Goal: Task Accomplishment & Management: Manage account settings

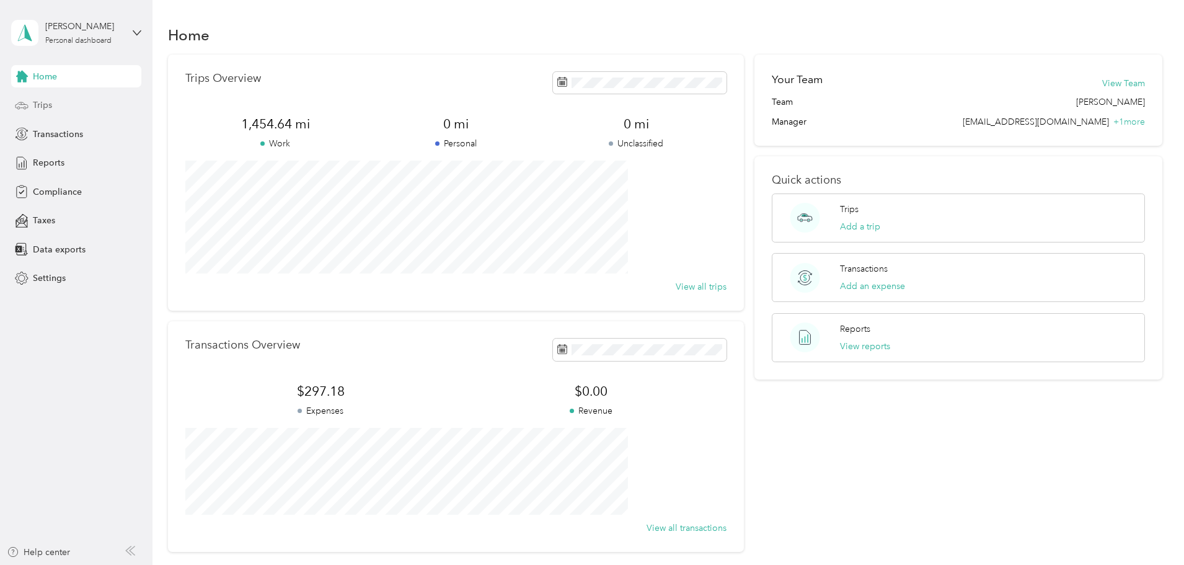
click at [50, 100] on span "Trips" at bounding box center [42, 105] width 19 height 13
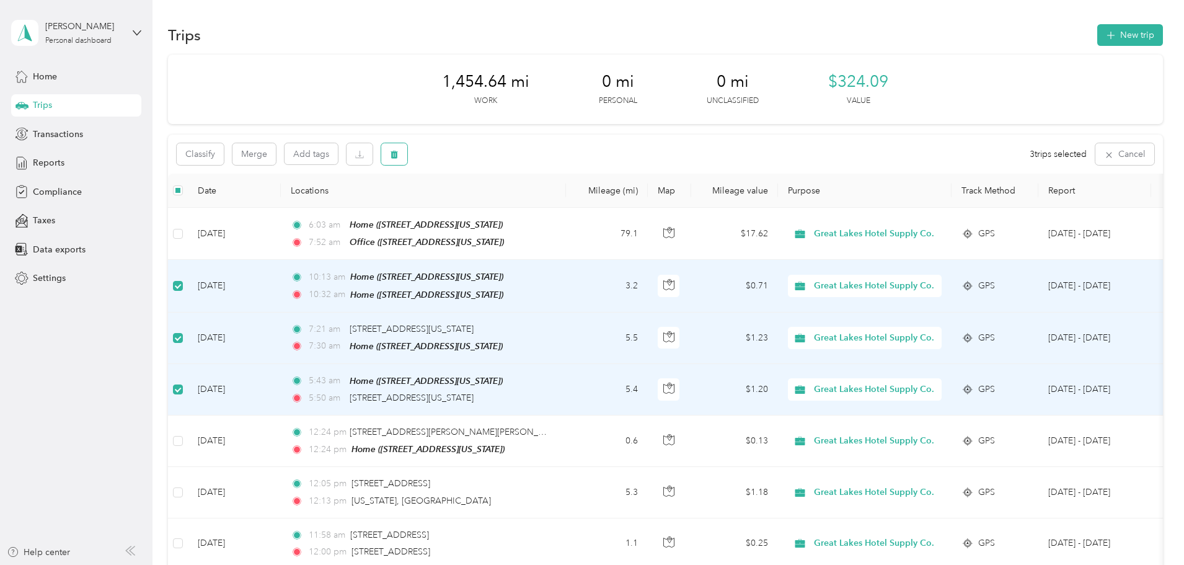
click at [398, 157] on icon "button" at bounding box center [394, 155] width 7 height 8
click at [565, 201] on button "Yes" at bounding box center [569, 206] width 24 height 20
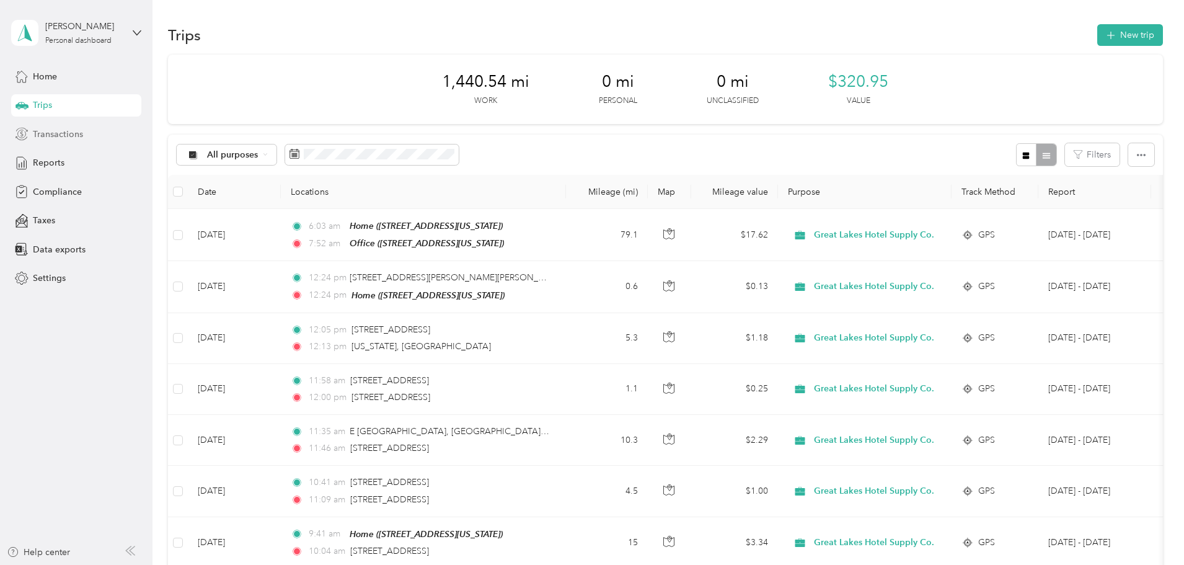
click at [59, 138] on span "Transactions" at bounding box center [58, 134] width 50 height 13
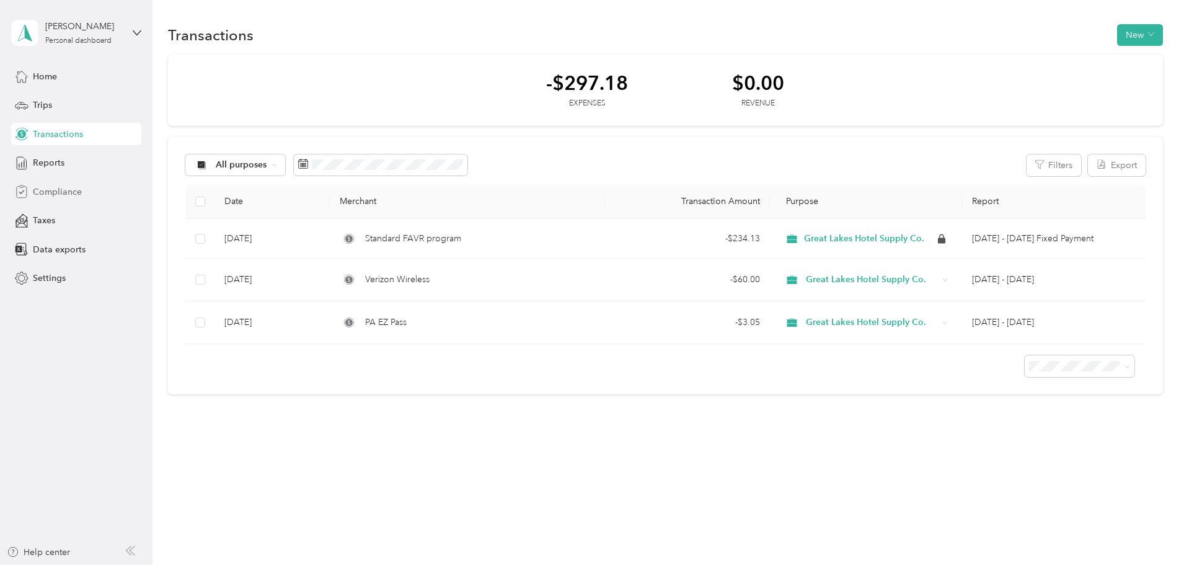
click at [50, 190] on span "Compliance" at bounding box center [57, 191] width 49 height 13
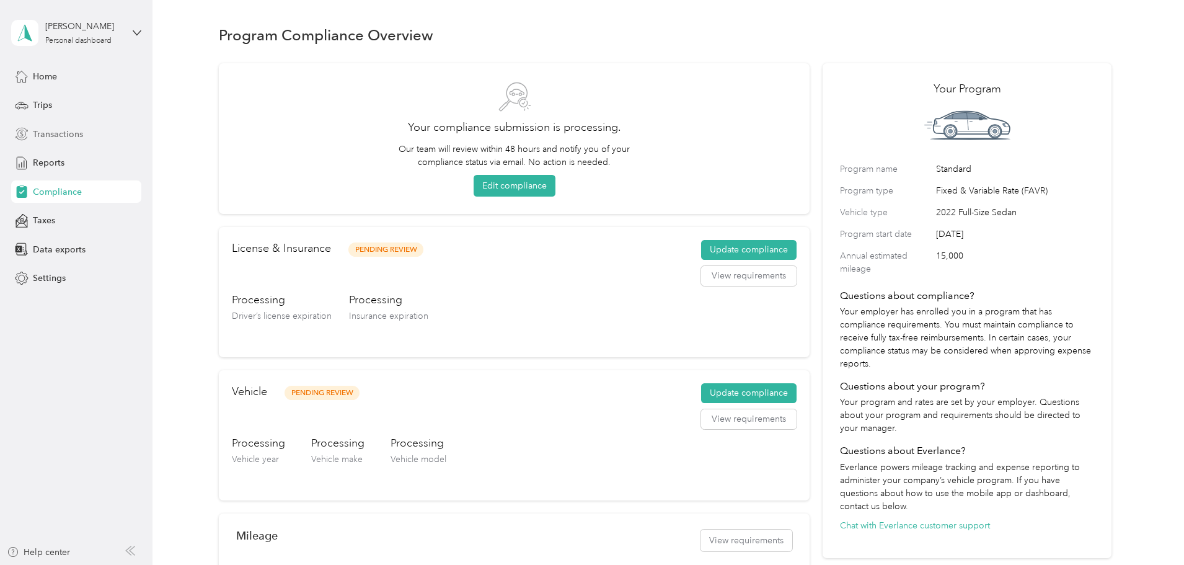
click at [55, 135] on span "Transactions" at bounding box center [58, 134] width 50 height 13
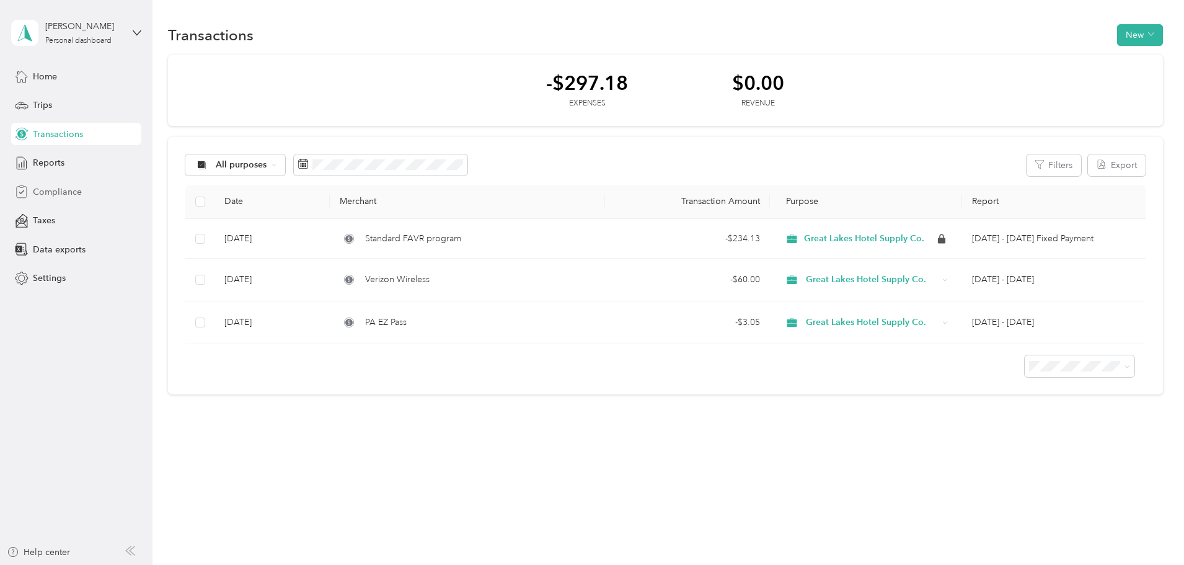
click at [42, 193] on span "Compliance" at bounding box center [57, 191] width 49 height 13
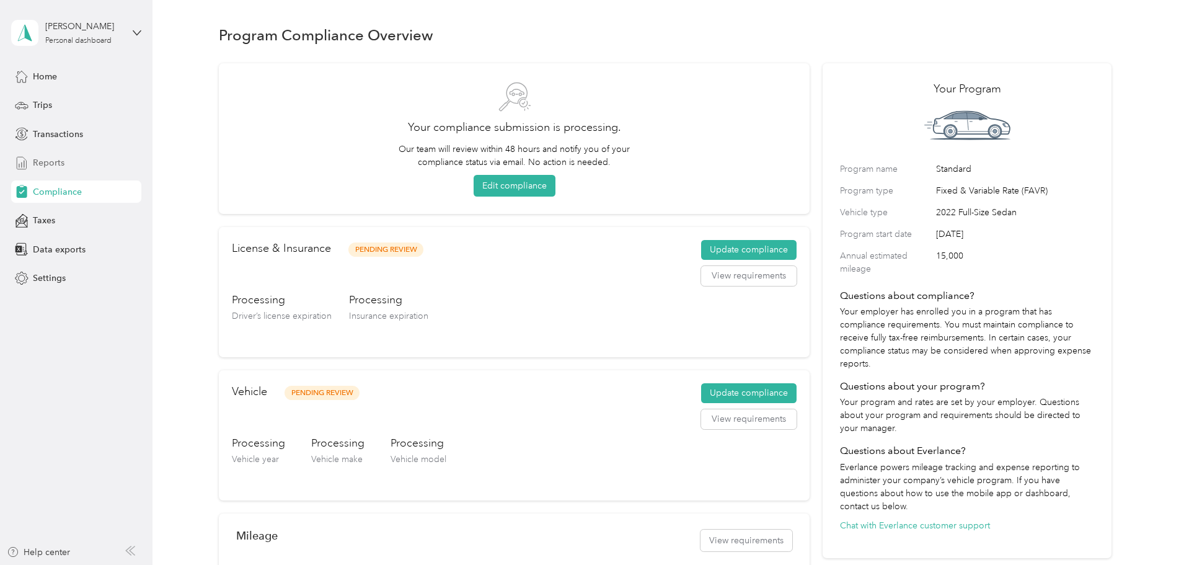
click at [47, 165] on span "Reports" at bounding box center [49, 162] width 32 height 13
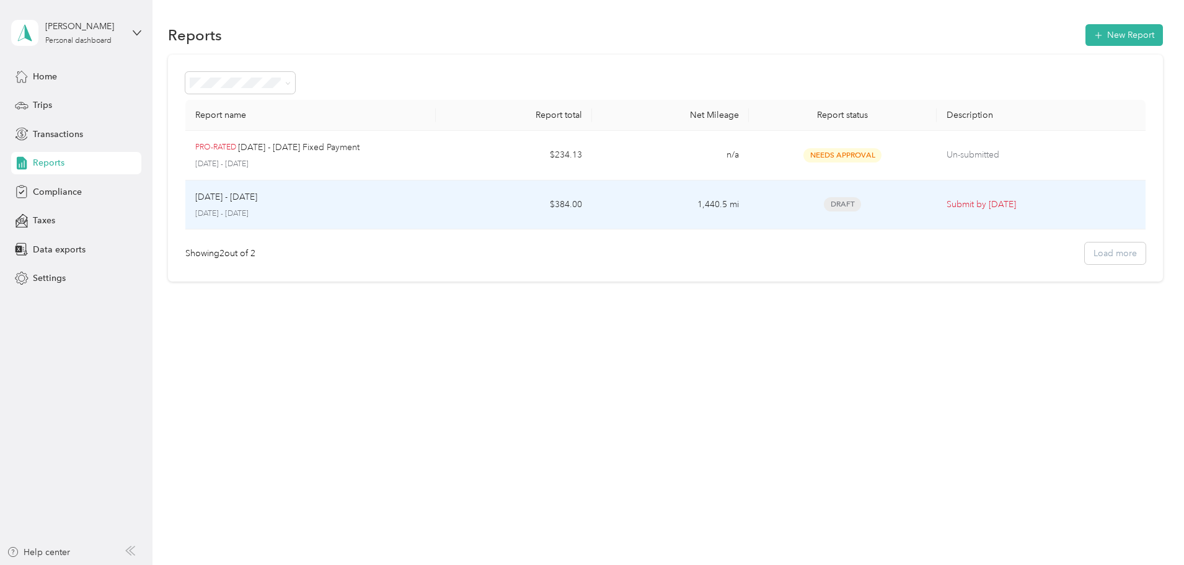
click at [426, 210] on p "[DATE] - [DATE]" at bounding box center [310, 213] width 231 height 11
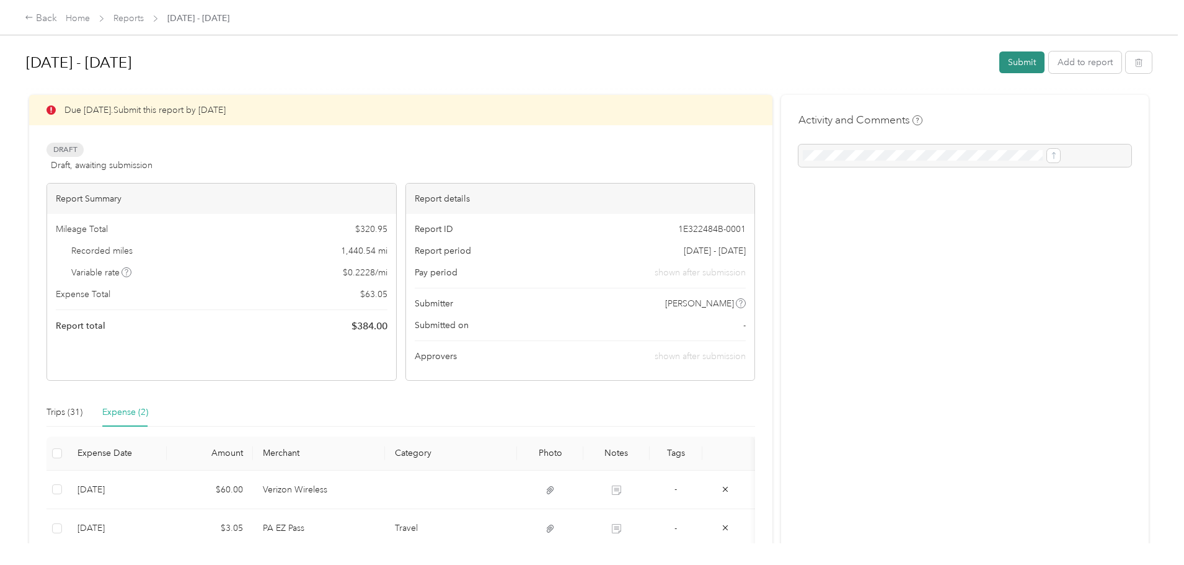
click at [999, 58] on button "Submit" at bounding box center [1021, 62] width 45 height 22
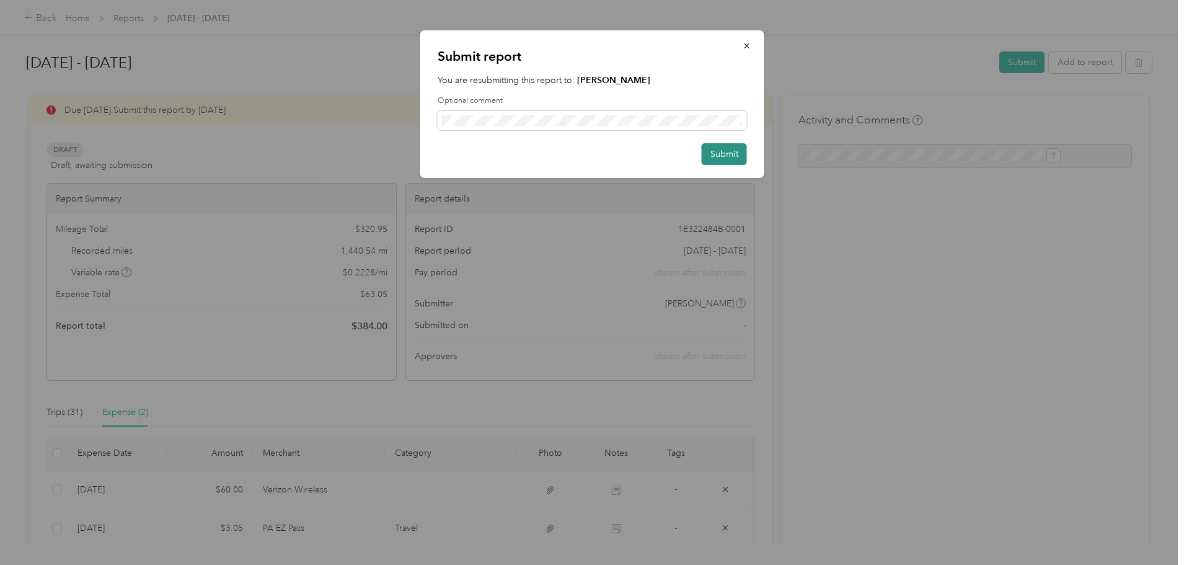
click at [717, 154] on button "Submit" at bounding box center [724, 154] width 45 height 22
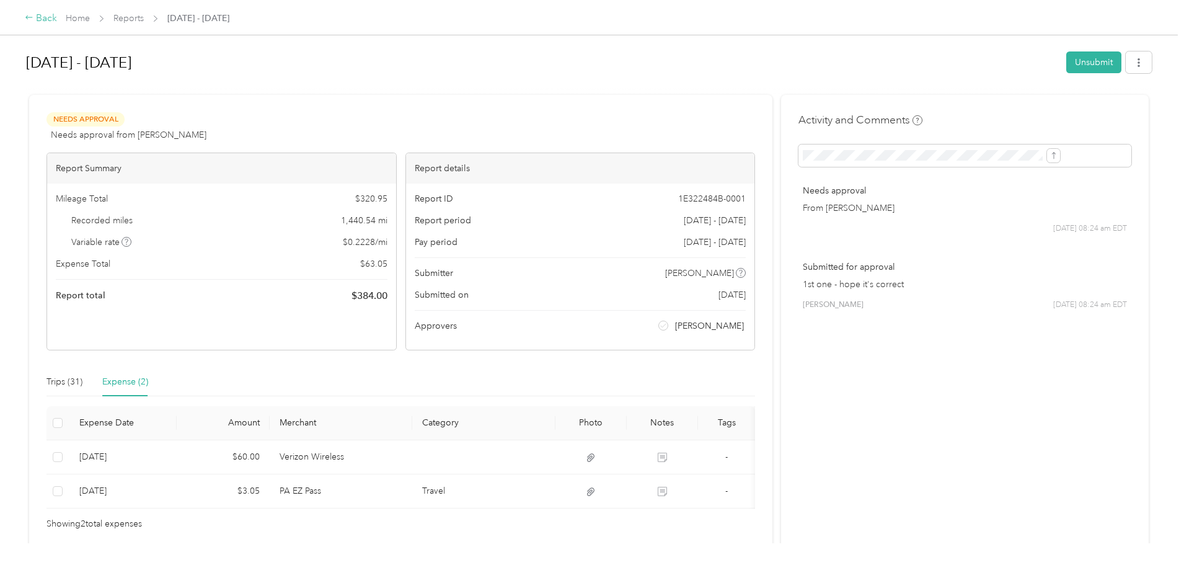
click at [57, 20] on div "Back" at bounding box center [41, 18] width 32 height 15
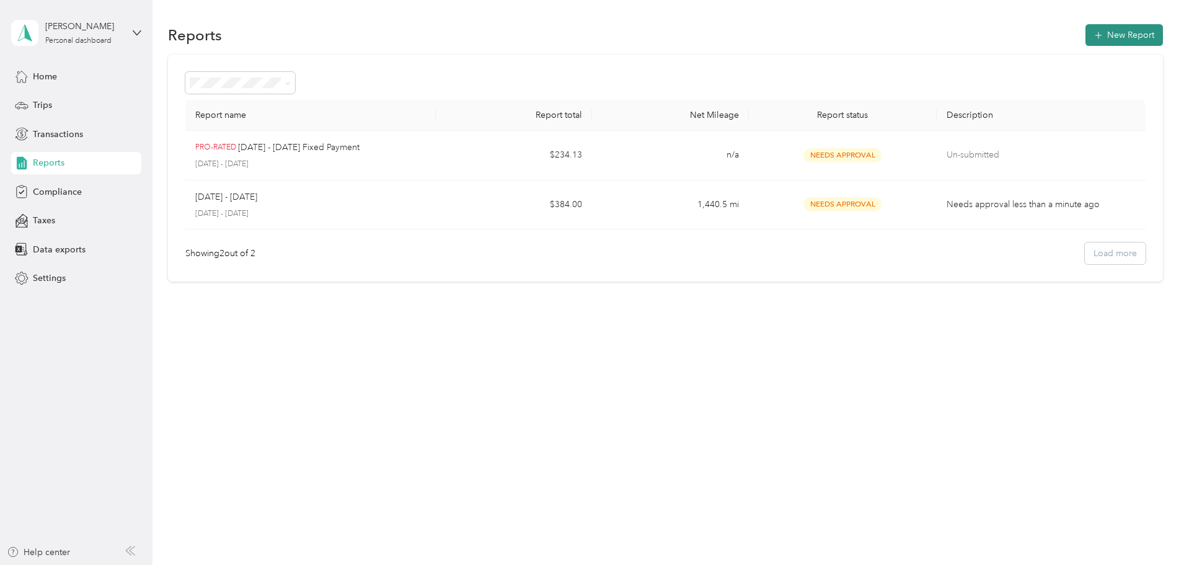
click at [1086, 35] on button "New Report" at bounding box center [1125, 35] width 78 height 22
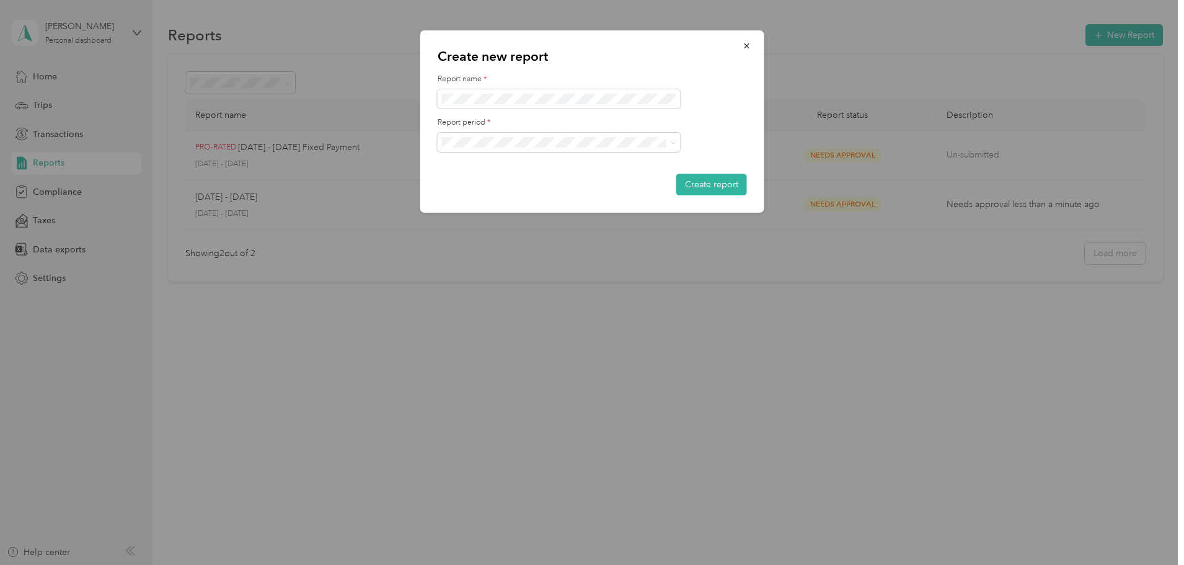
click at [939, 23] on div at bounding box center [592, 282] width 1184 height 565
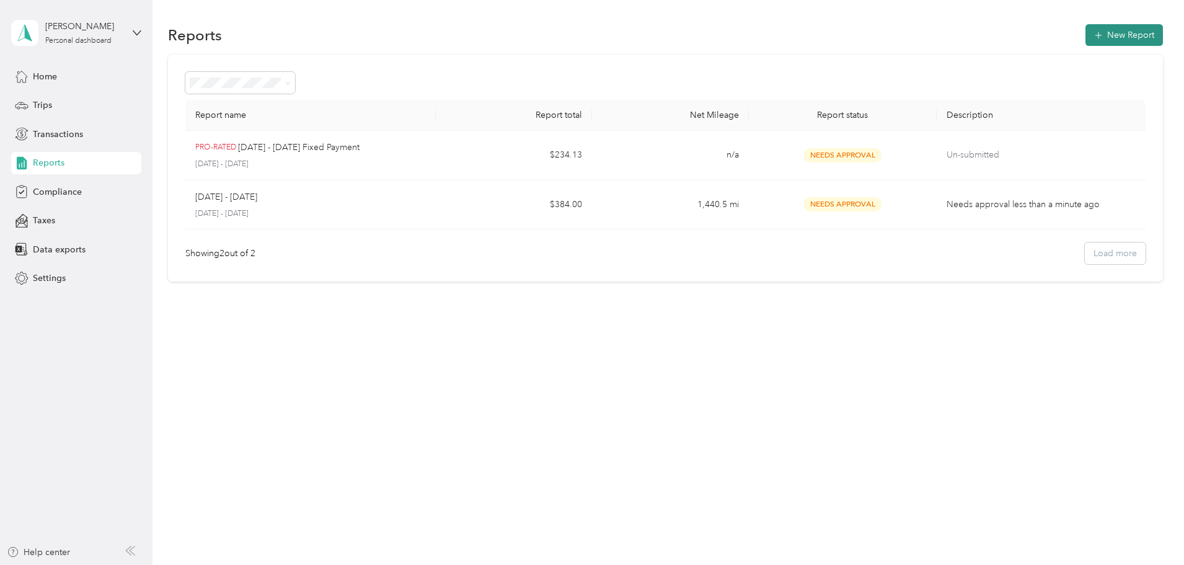
click at [1086, 40] on button "New Report" at bounding box center [1125, 35] width 78 height 22
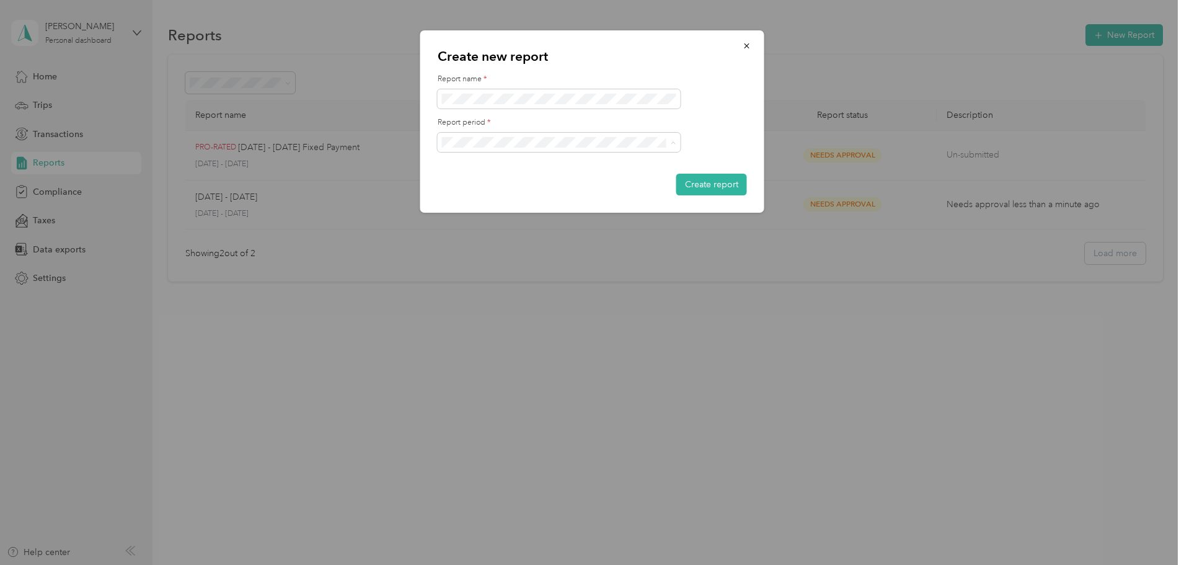
click at [856, 42] on div "Create new report Report name * Report period * Create report" at bounding box center [764, 123] width 344 height 186
click at [753, 47] on button "button" at bounding box center [747, 46] width 26 height 22
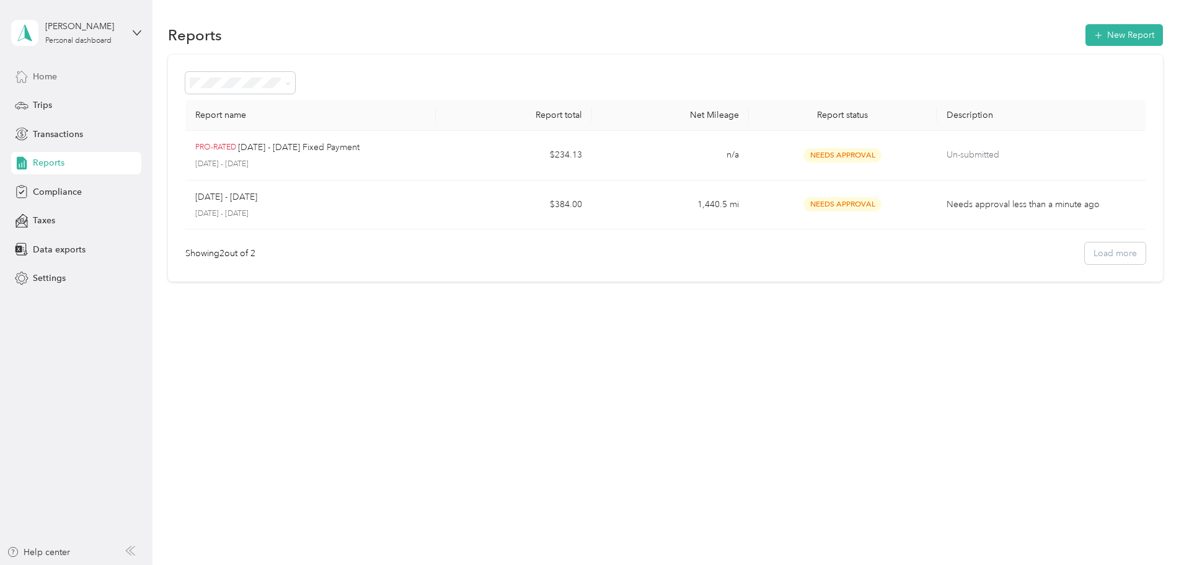
click at [68, 82] on div "Home" at bounding box center [76, 76] width 130 height 22
